Goal: Transaction & Acquisition: Purchase product/service

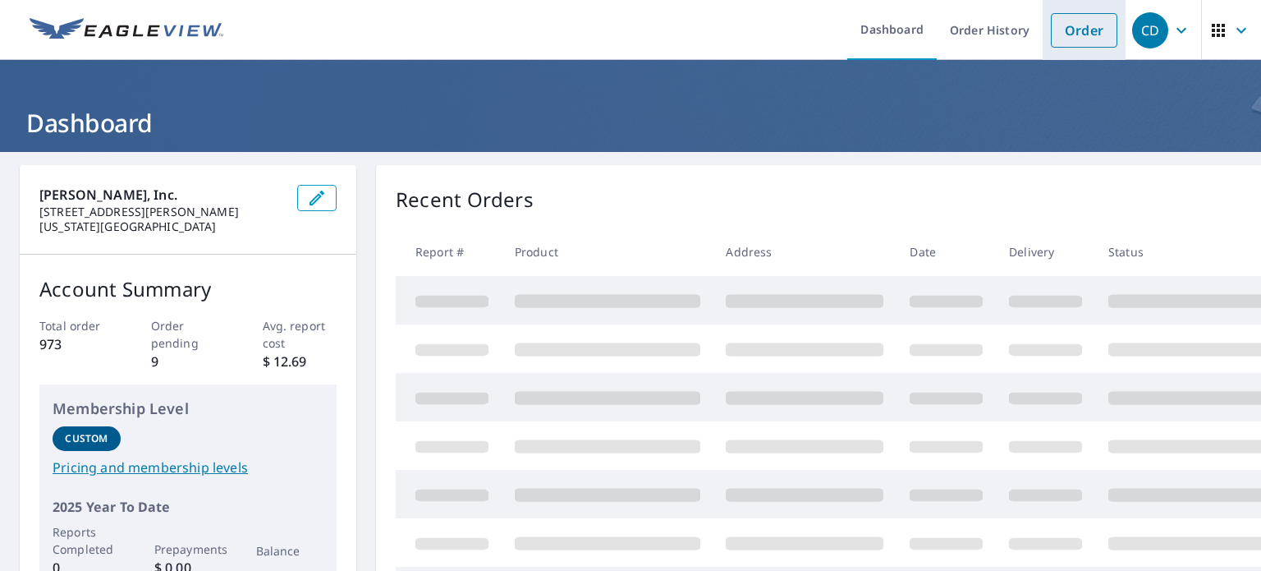
click at [1076, 22] on link "Order" at bounding box center [1084, 30] width 67 height 34
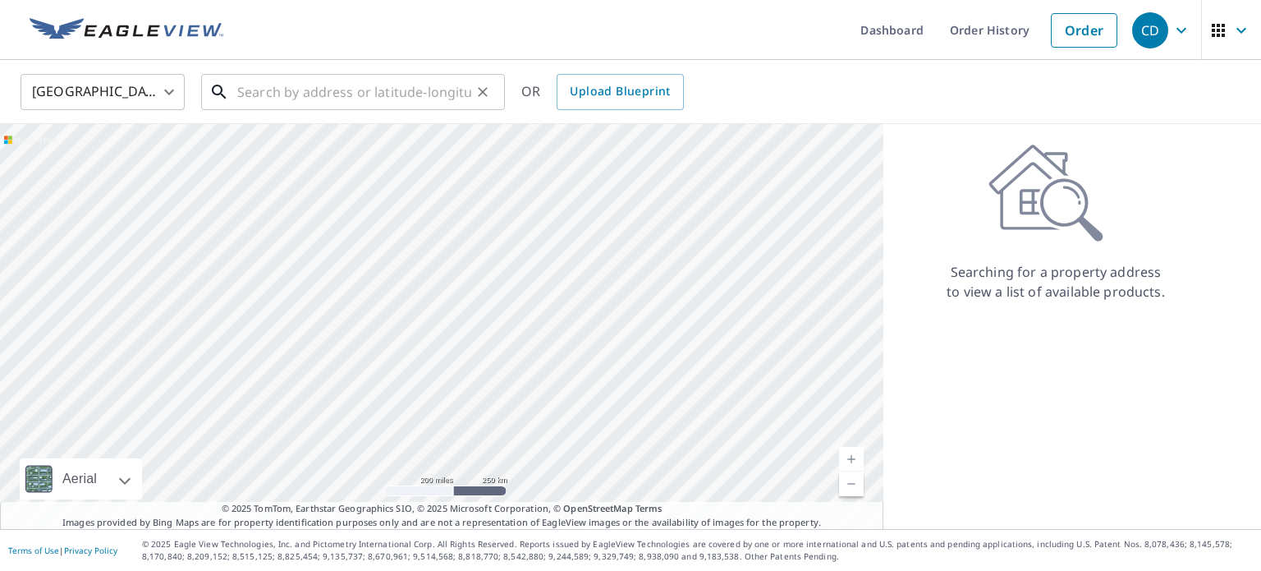
click at [333, 92] on input "text" at bounding box center [354, 92] width 234 height 46
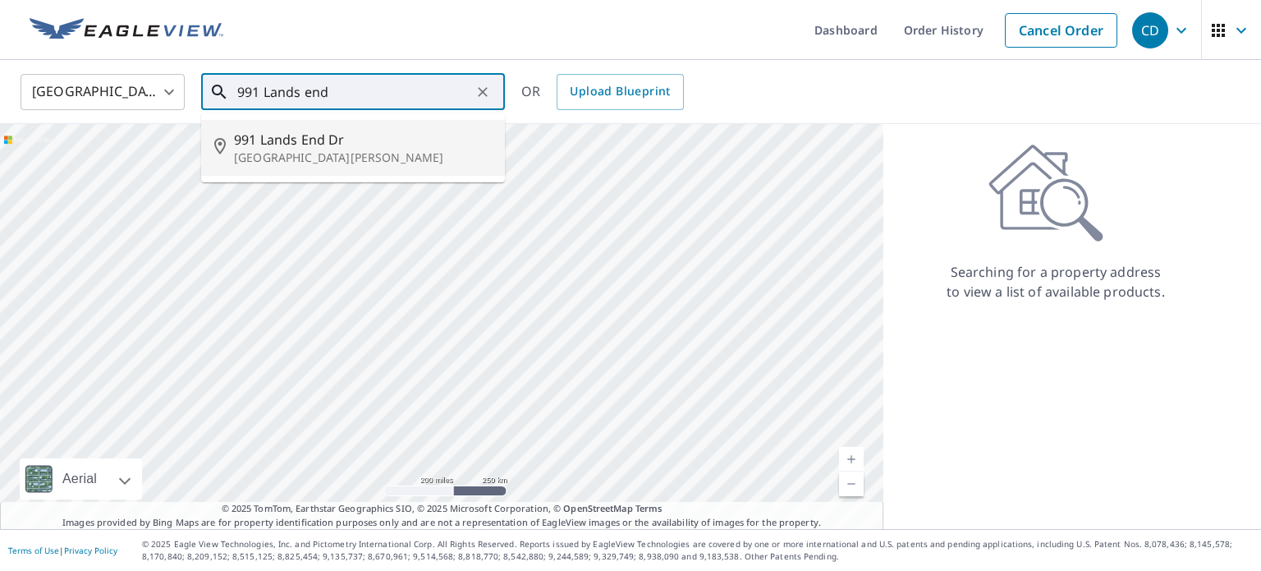
click at [316, 143] on span "991 Lands End Dr" at bounding box center [363, 140] width 258 height 20
type input "[STREET_ADDRESS][PERSON_NAME]"
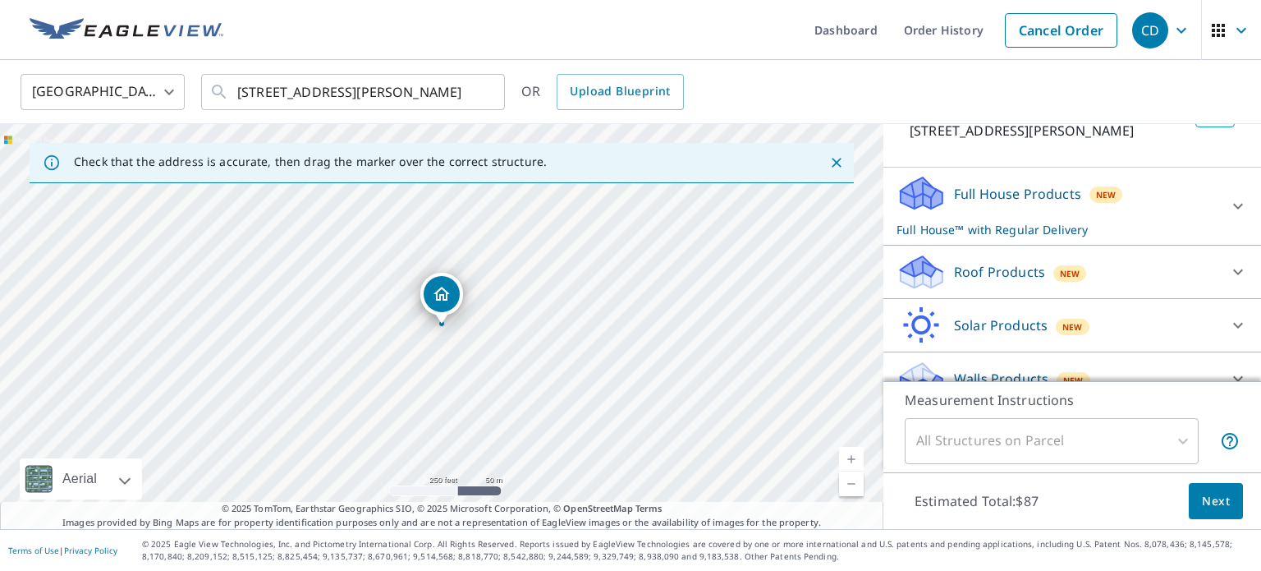
scroll to position [136, 0]
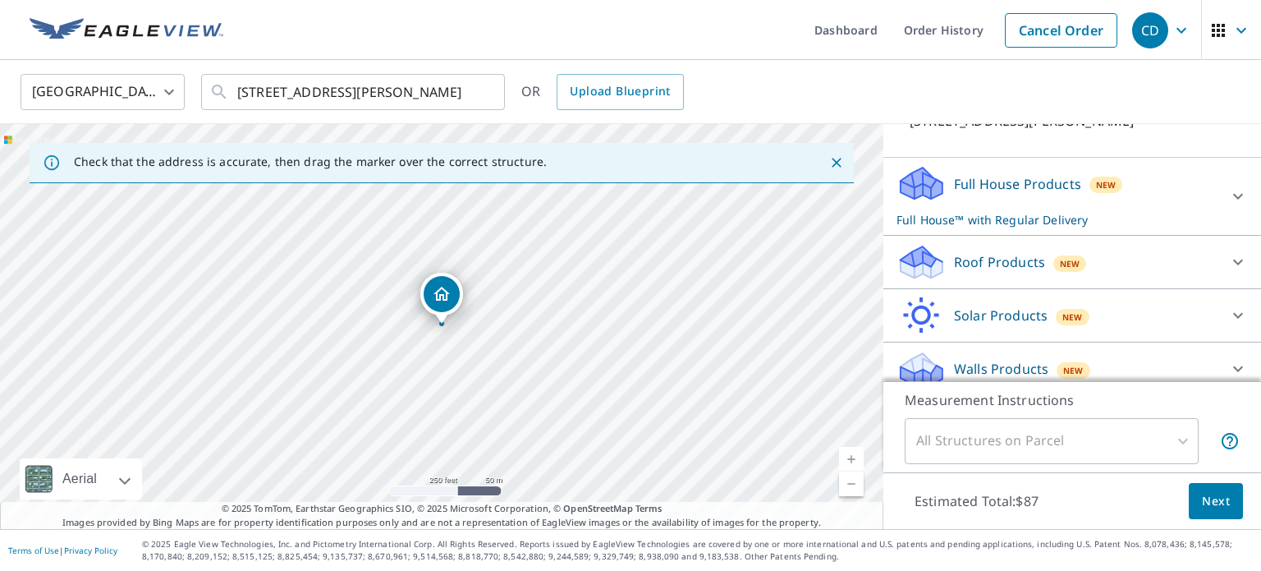
click at [1223, 262] on div at bounding box center [1237, 261] width 39 height 39
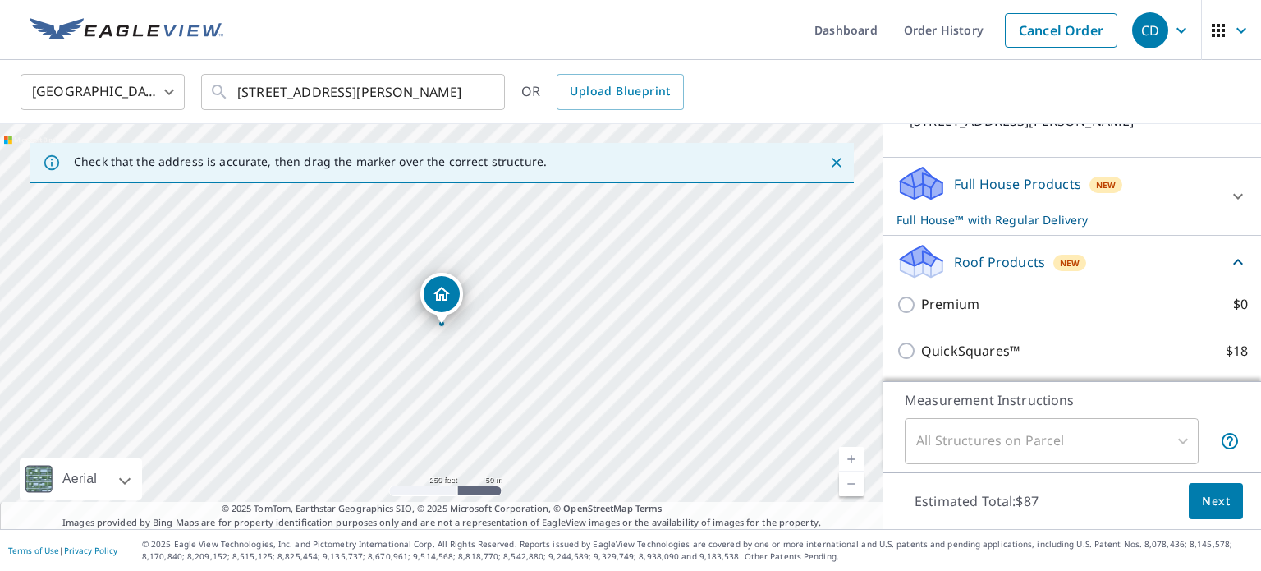
click at [926, 306] on p "Premium" at bounding box center [950, 304] width 58 height 21
click at [921, 306] on input "Premium $0" at bounding box center [909, 305] width 25 height 20
checkbox input "true"
checkbox input "false"
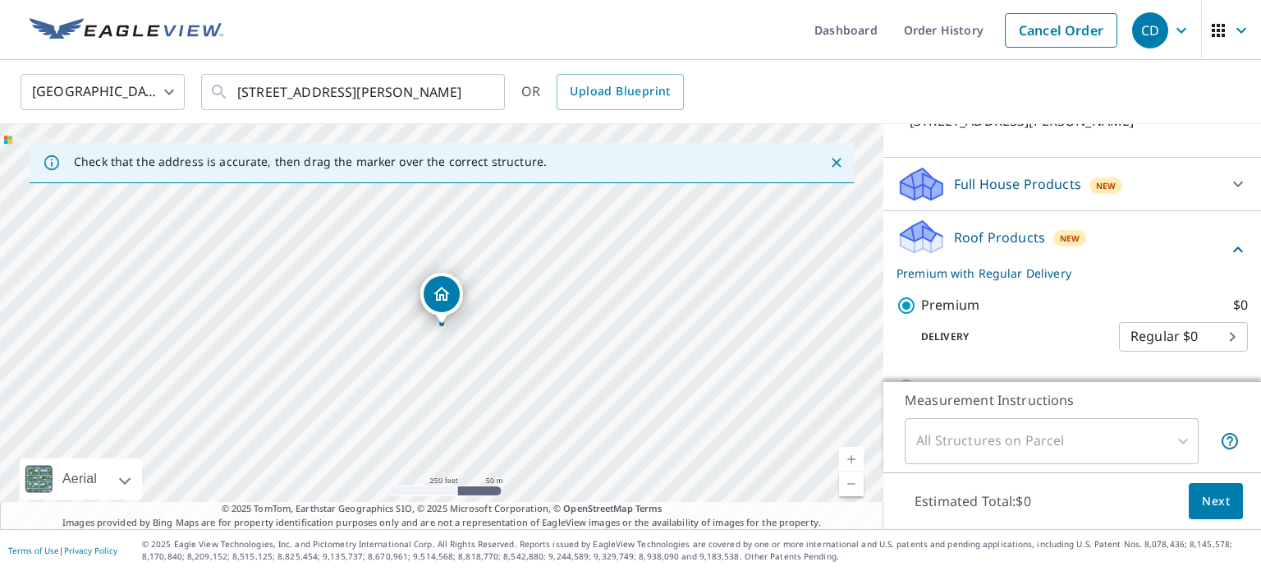
click at [1216, 503] on span "Next" at bounding box center [1216, 501] width 28 height 21
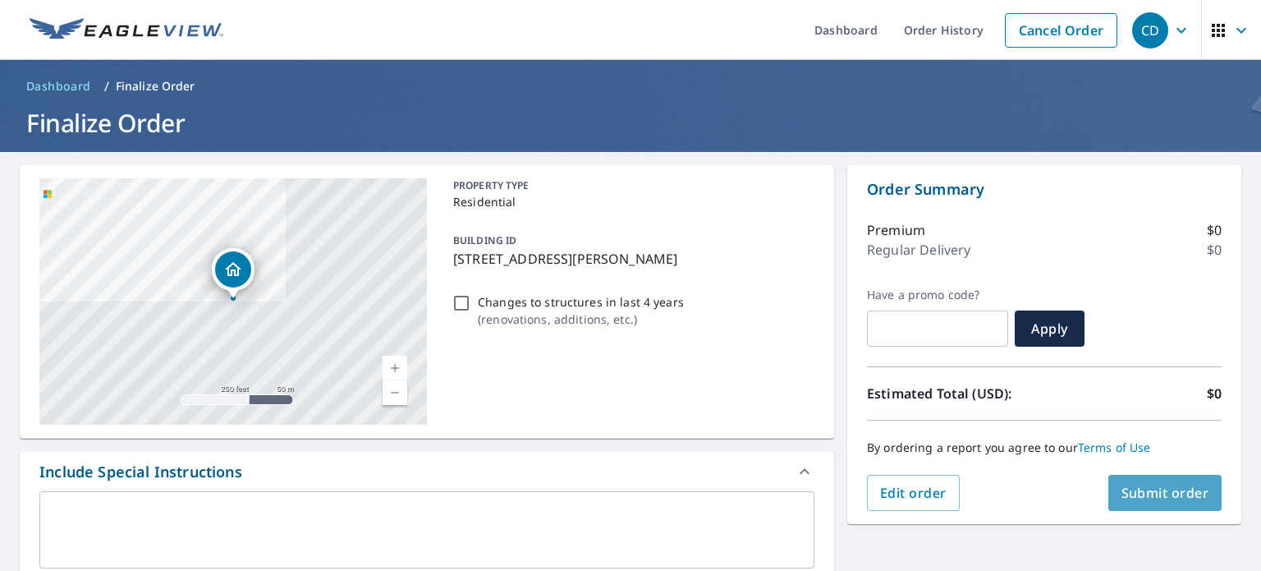
click at [1168, 497] on span "Submit order" at bounding box center [1166, 493] width 88 height 18
checkbox input "true"
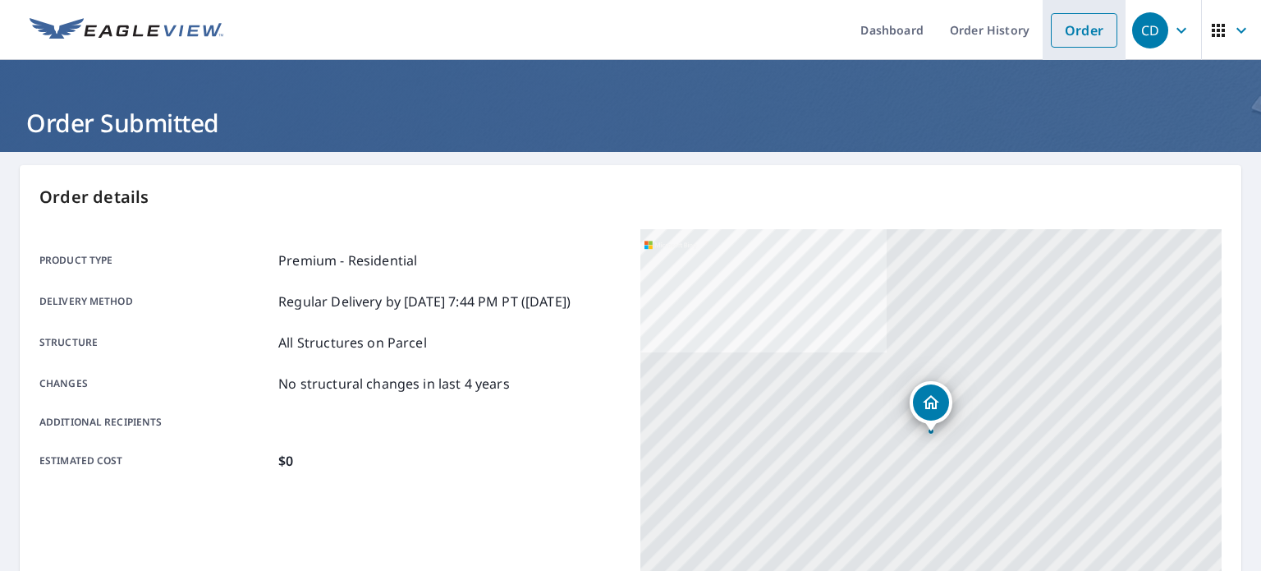
click at [1077, 30] on link "Order" at bounding box center [1084, 30] width 67 height 34
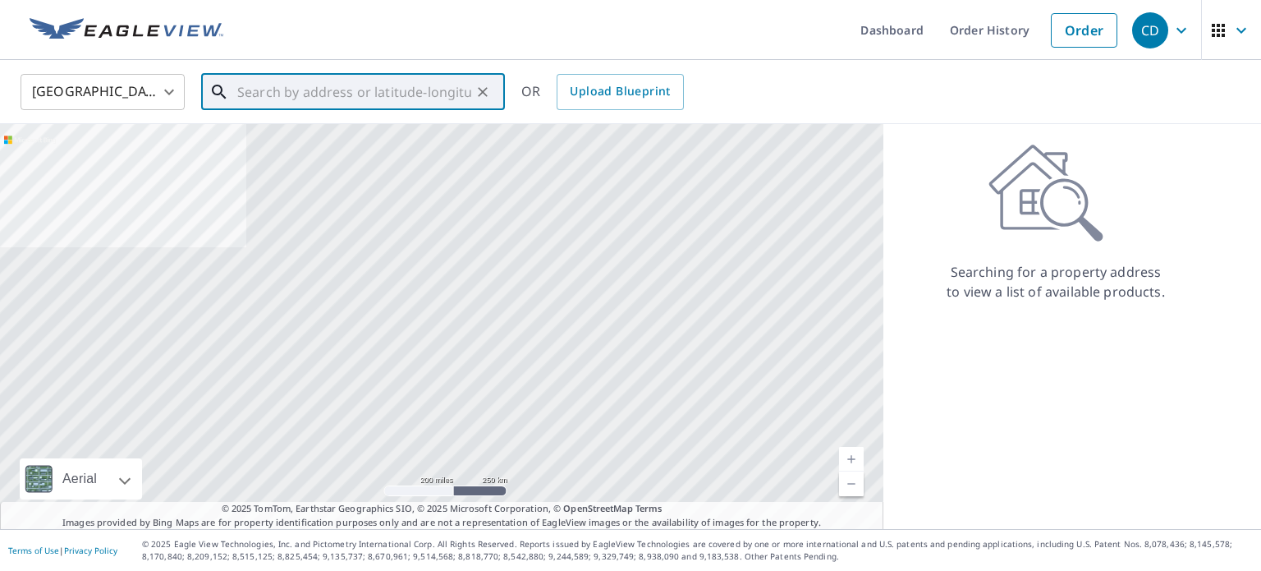
click at [267, 89] on input "text" at bounding box center [354, 92] width 234 height 46
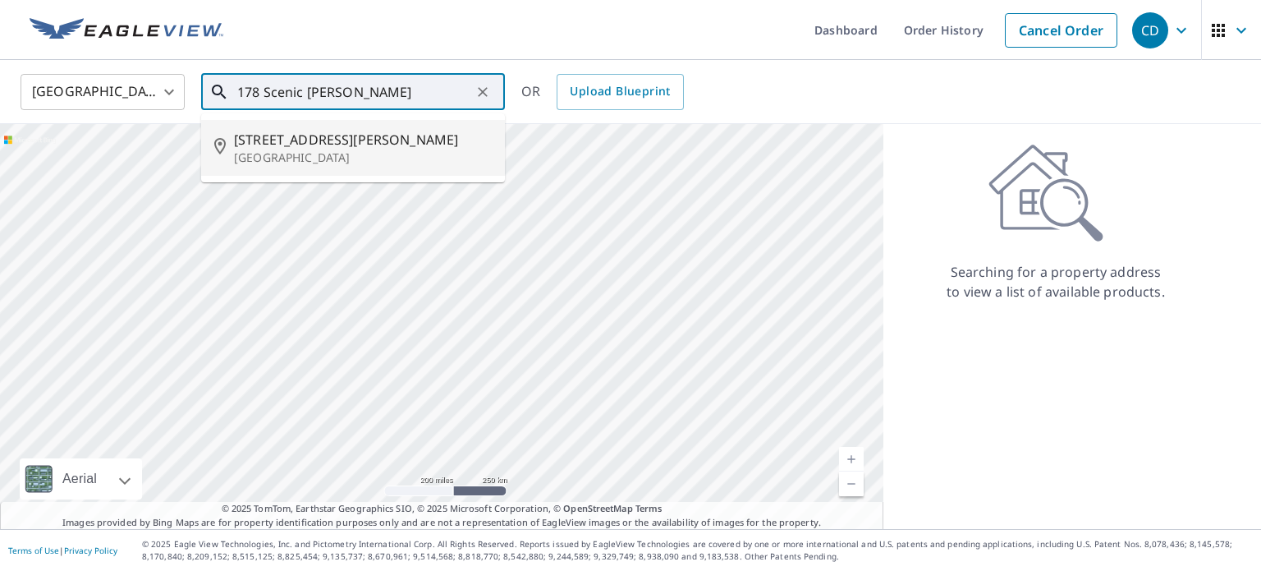
click at [278, 143] on span "[STREET_ADDRESS][PERSON_NAME]" at bounding box center [363, 140] width 258 height 20
type input "[STREET_ADDRESS][PERSON_NAME]"
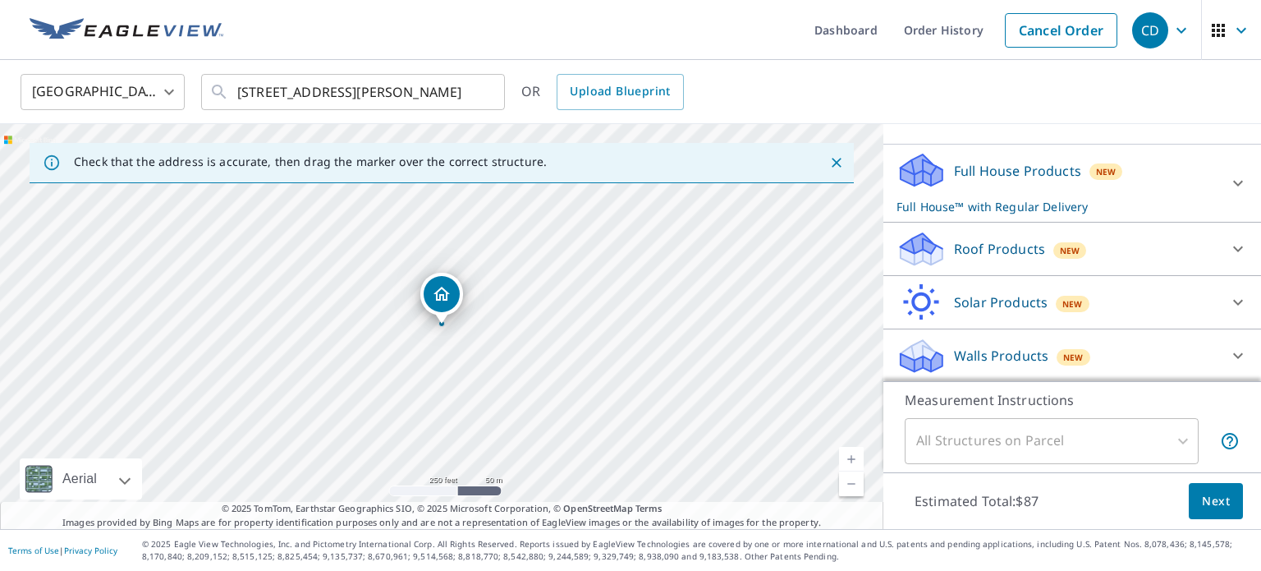
click at [1229, 244] on icon at bounding box center [1238, 249] width 20 height 20
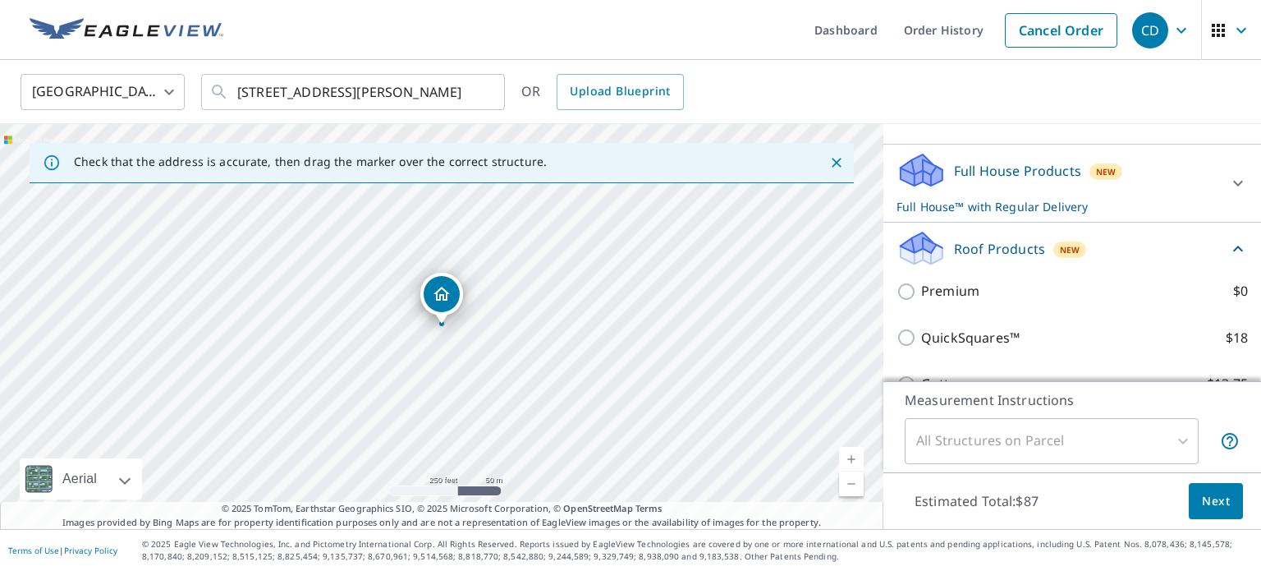
scroll to position [149, 0]
click at [911, 282] on input "Premium $0" at bounding box center [909, 292] width 25 height 20
checkbox input "true"
checkbox input "false"
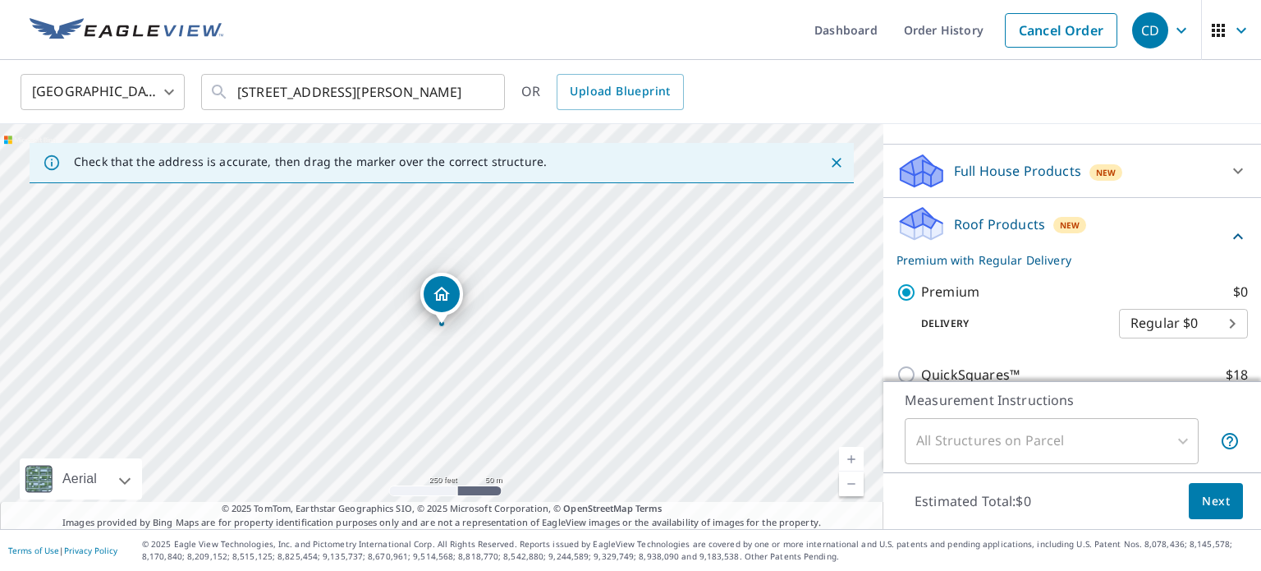
click at [1221, 511] on button "Next" at bounding box center [1216, 501] width 54 height 37
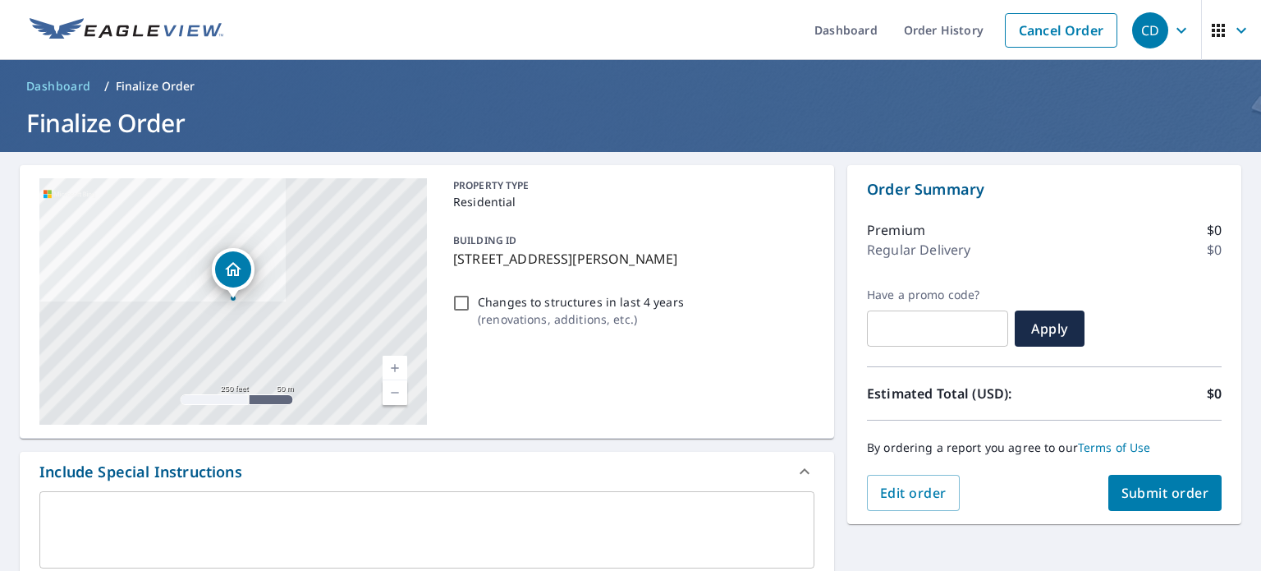
click at [1186, 490] on span "Submit order" at bounding box center [1166, 493] width 88 height 18
checkbox input "true"
